Goal: Task Accomplishment & Management: Manage account settings

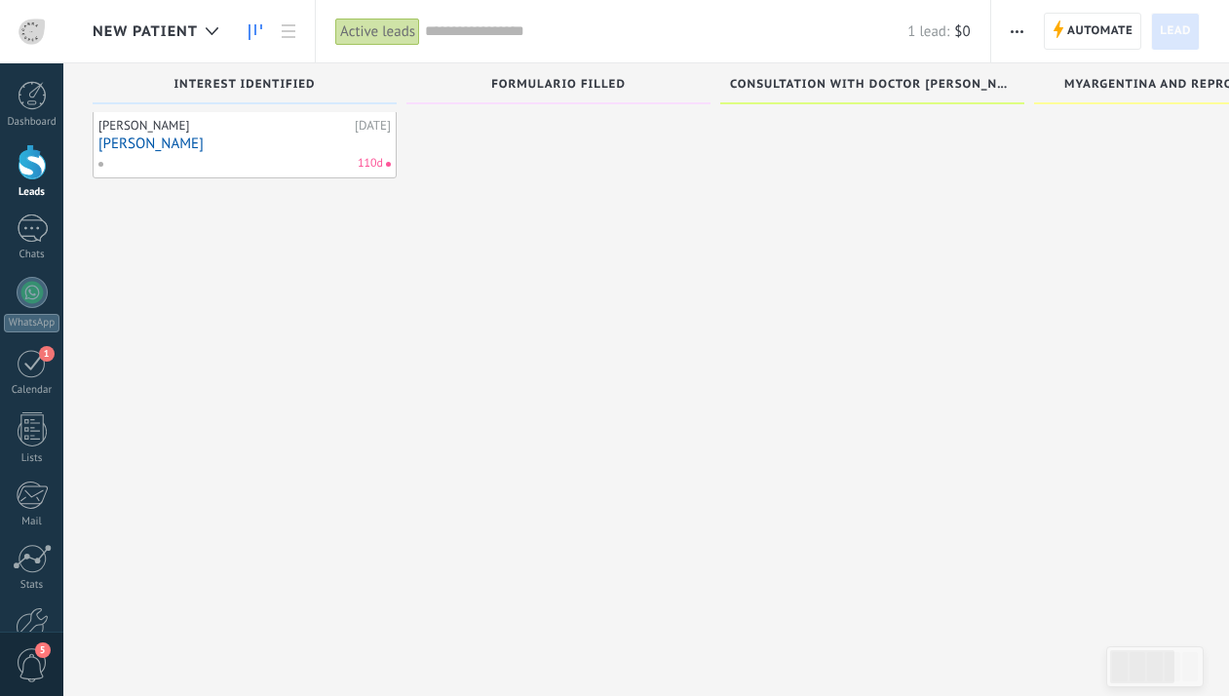
click at [115, 142] on link "[PERSON_NAME]" at bounding box center [244, 144] width 292 height 17
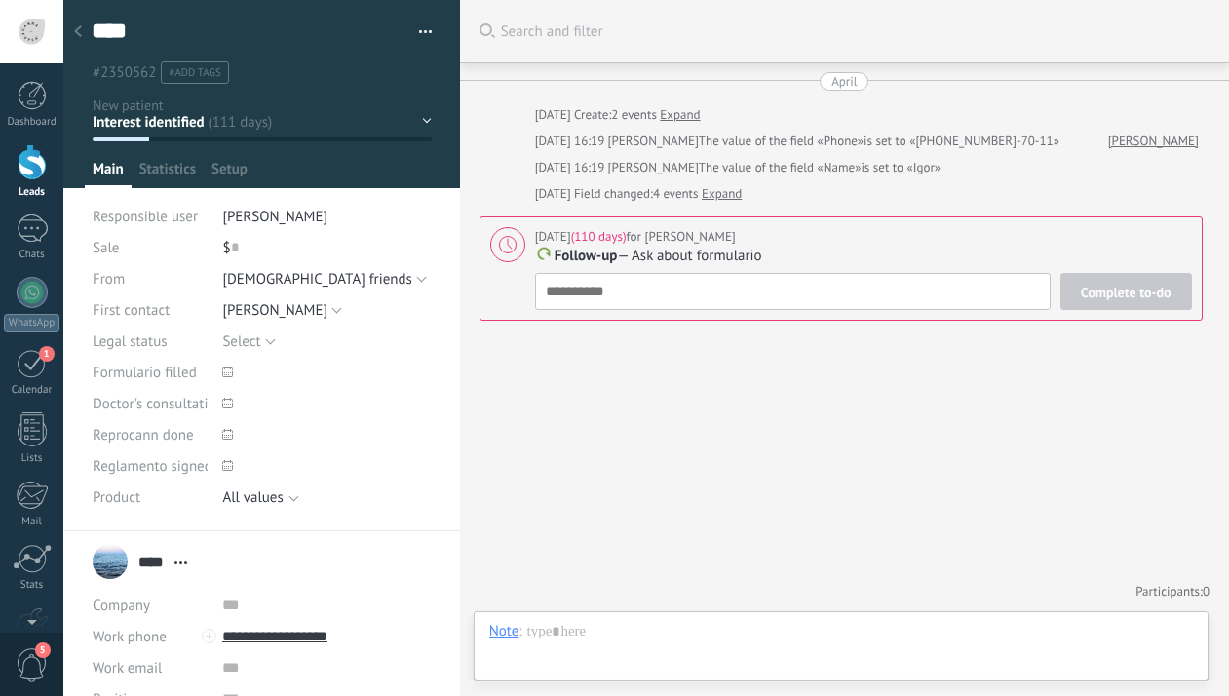
click at [82, 30] on div at bounding box center [77, 33] width 27 height 38
